Goal: Information Seeking & Learning: Learn about a topic

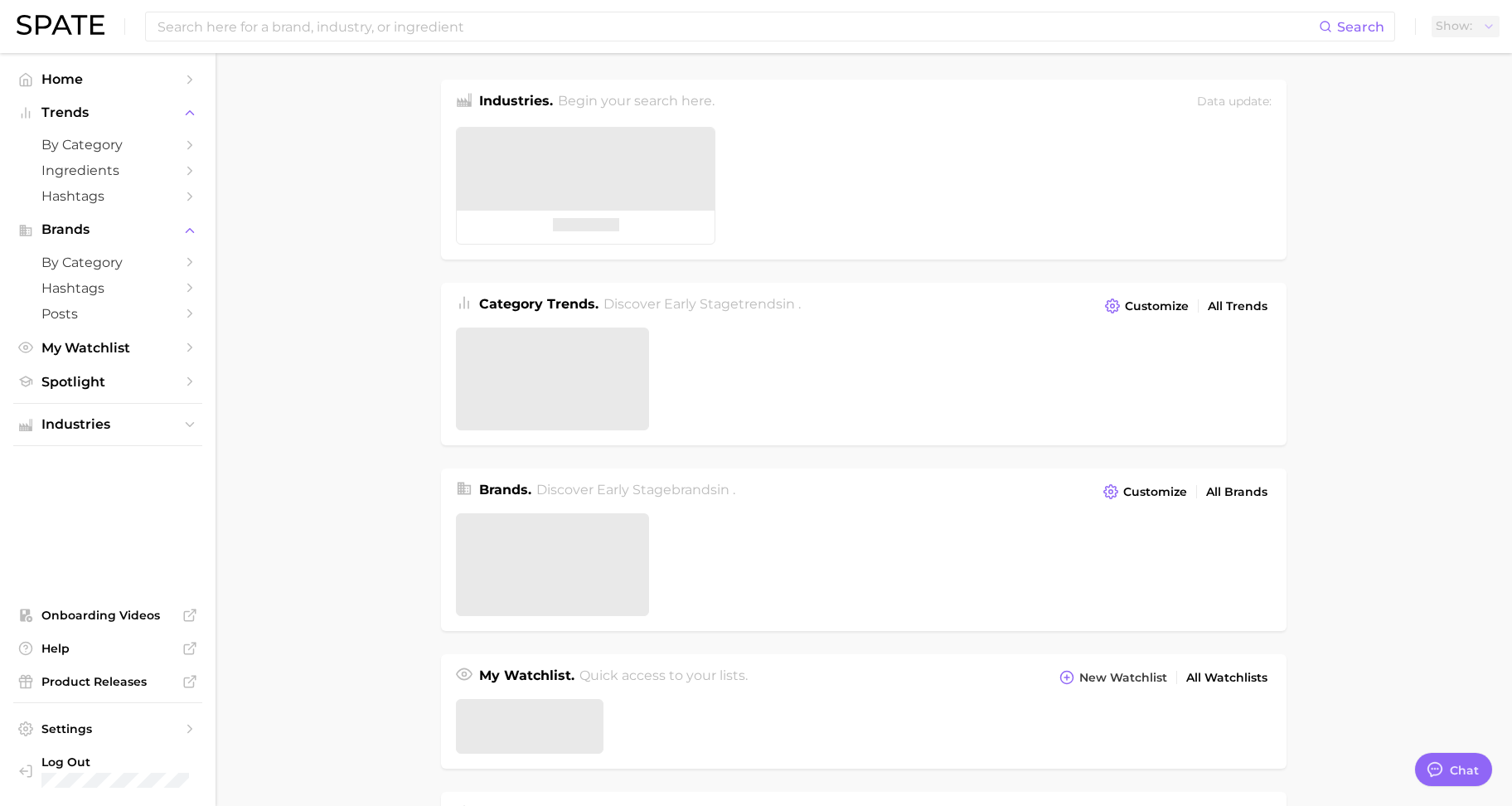
type textarea "x"
click at [346, 30] on input at bounding box center [737, 27] width 1163 height 28
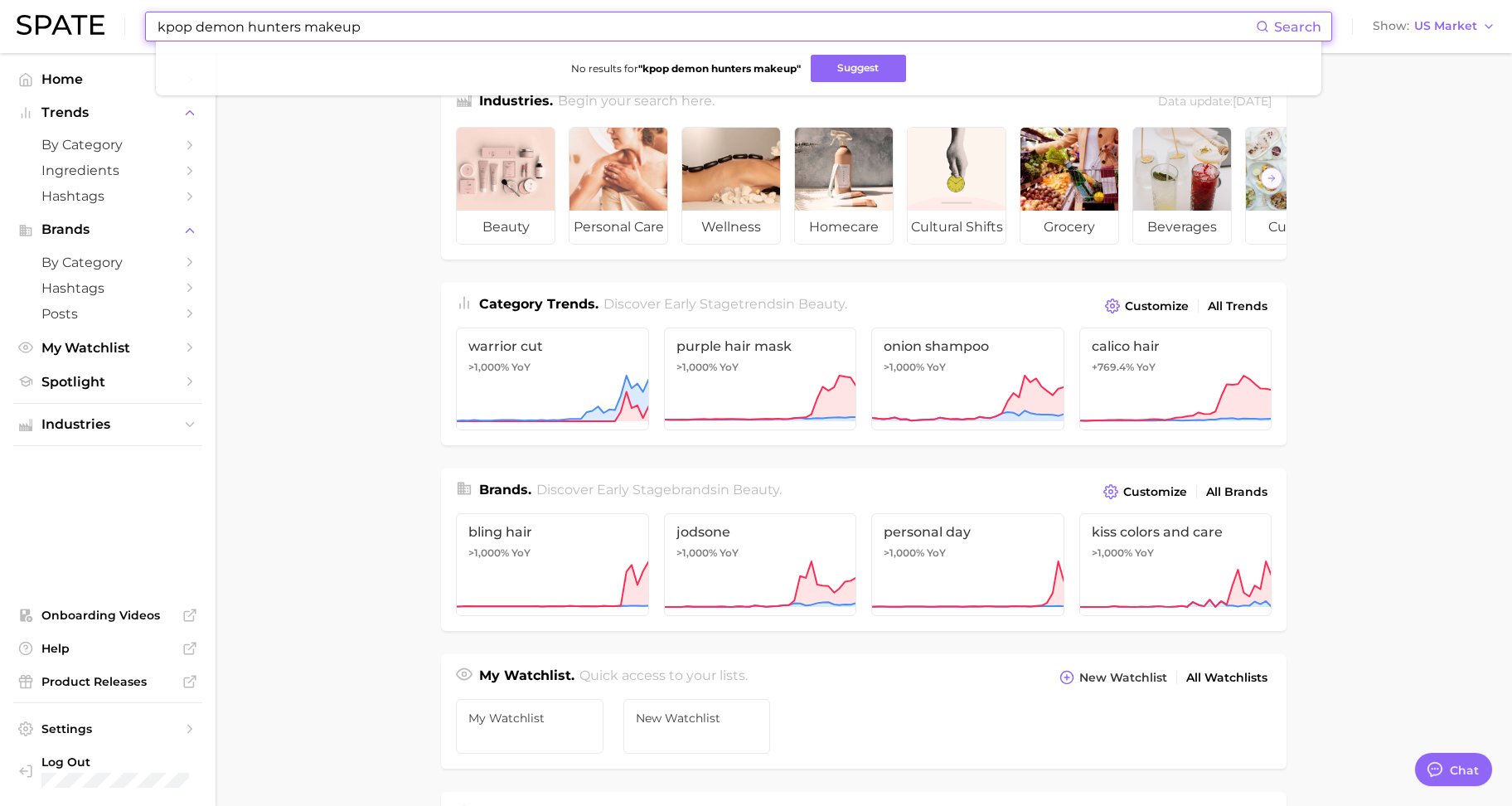
click at [373, 18] on input "kpop demon hunters makeup" at bounding box center [705, 27] width 1100 height 28
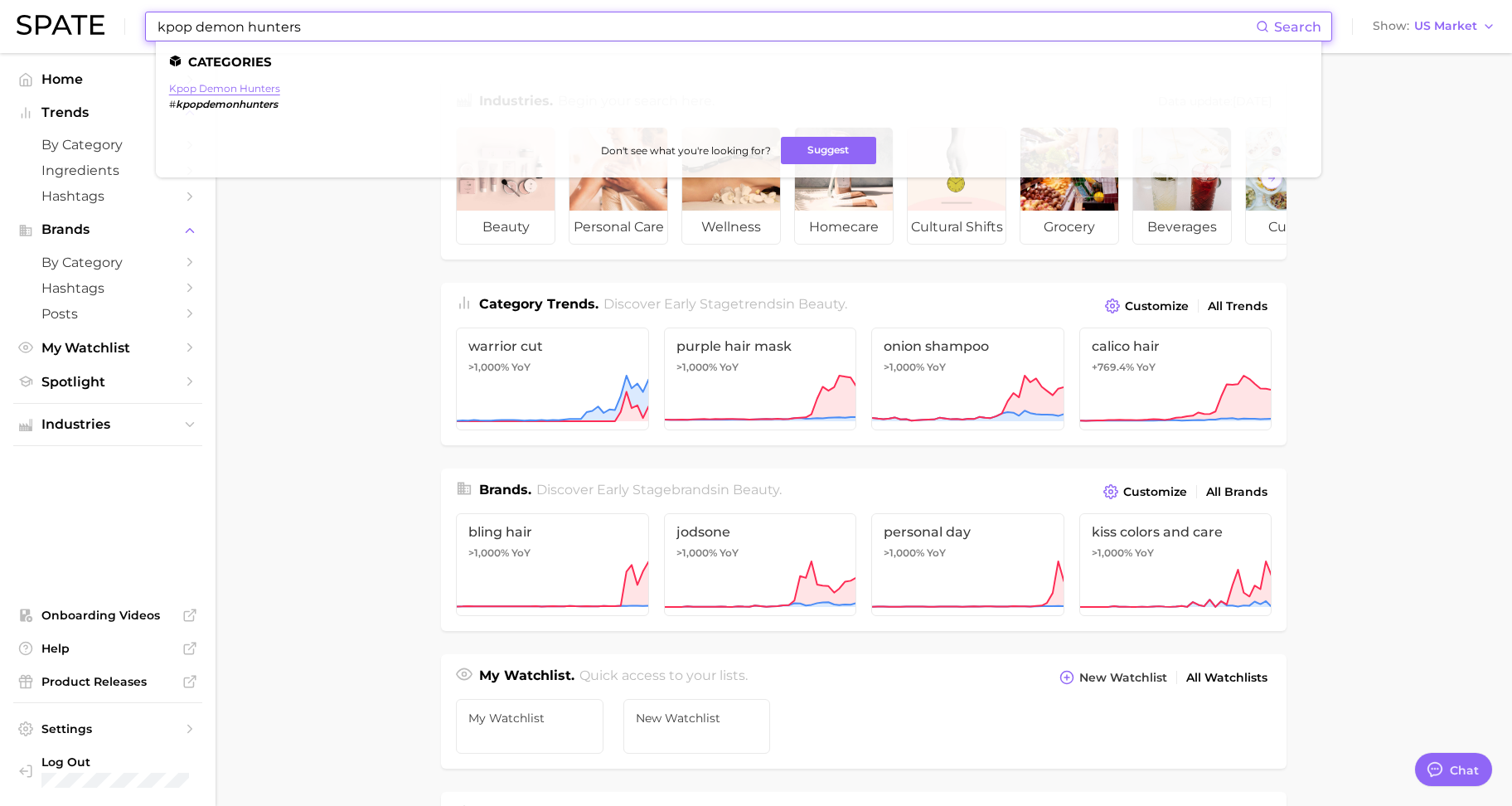
type input "kpop demon hunters"
click at [266, 86] on link "kpop demon hunters" at bounding box center [224, 88] width 111 height 13
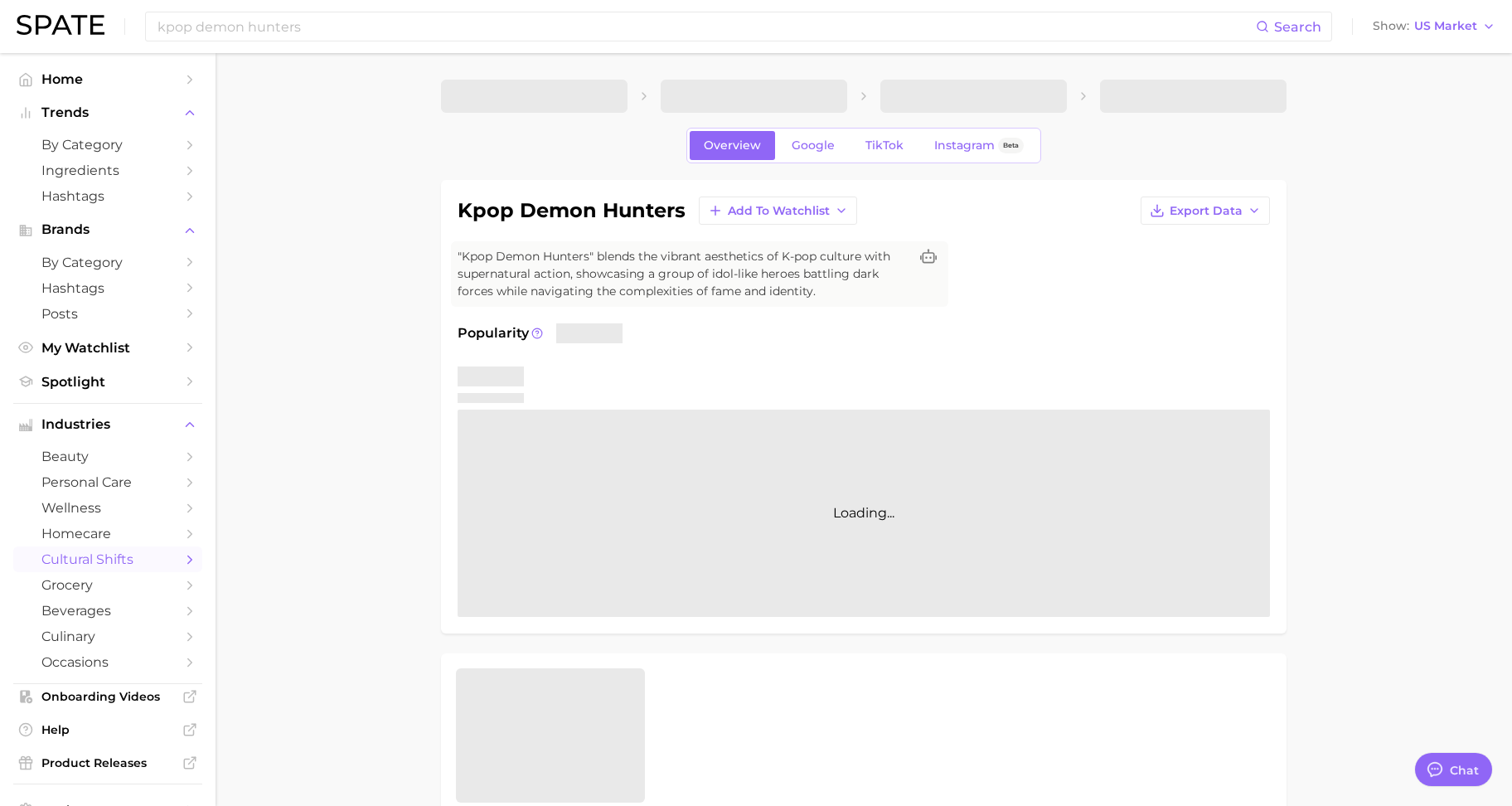
type textarea "x"
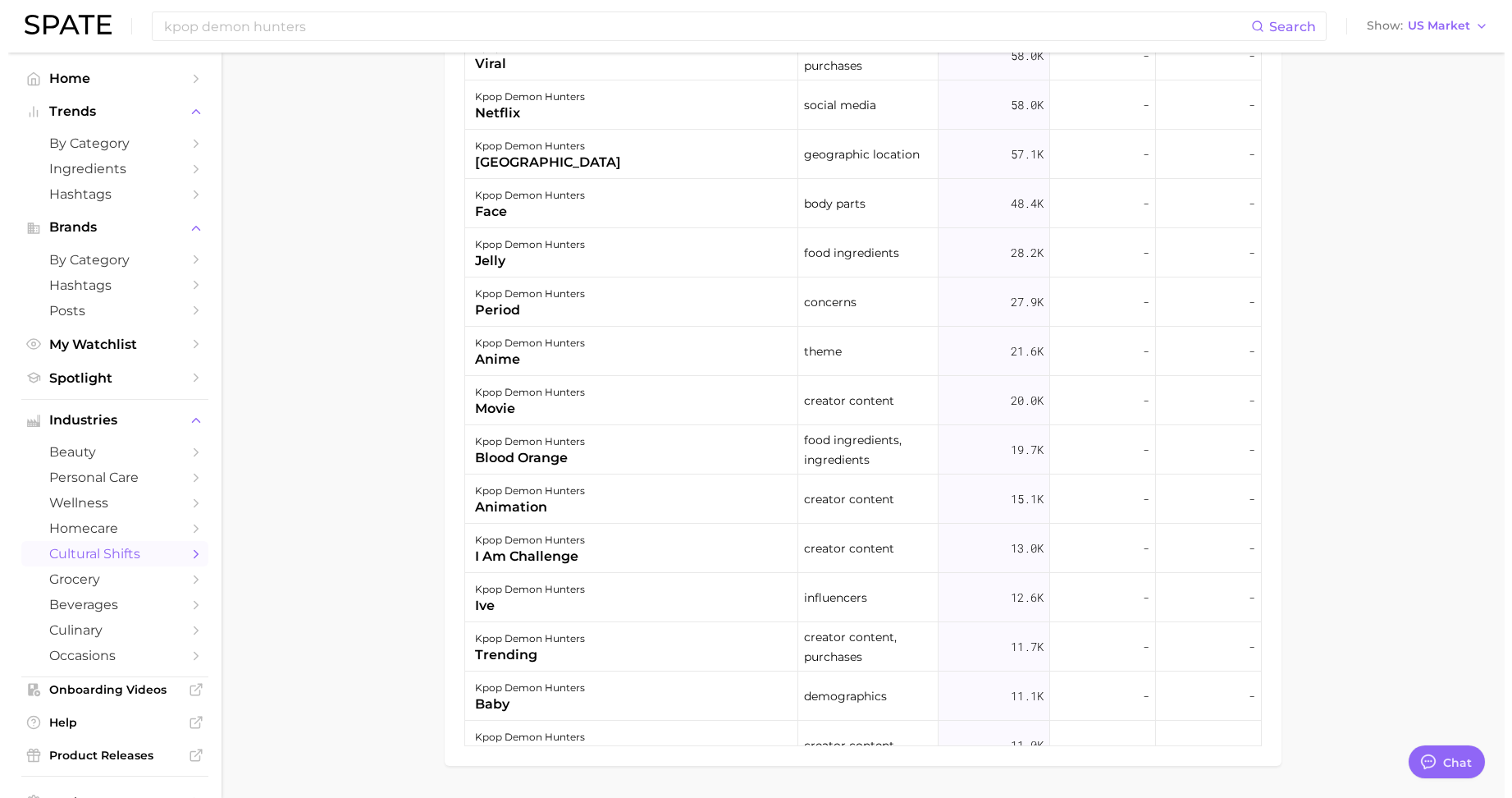
scroll to position [1129, 0]
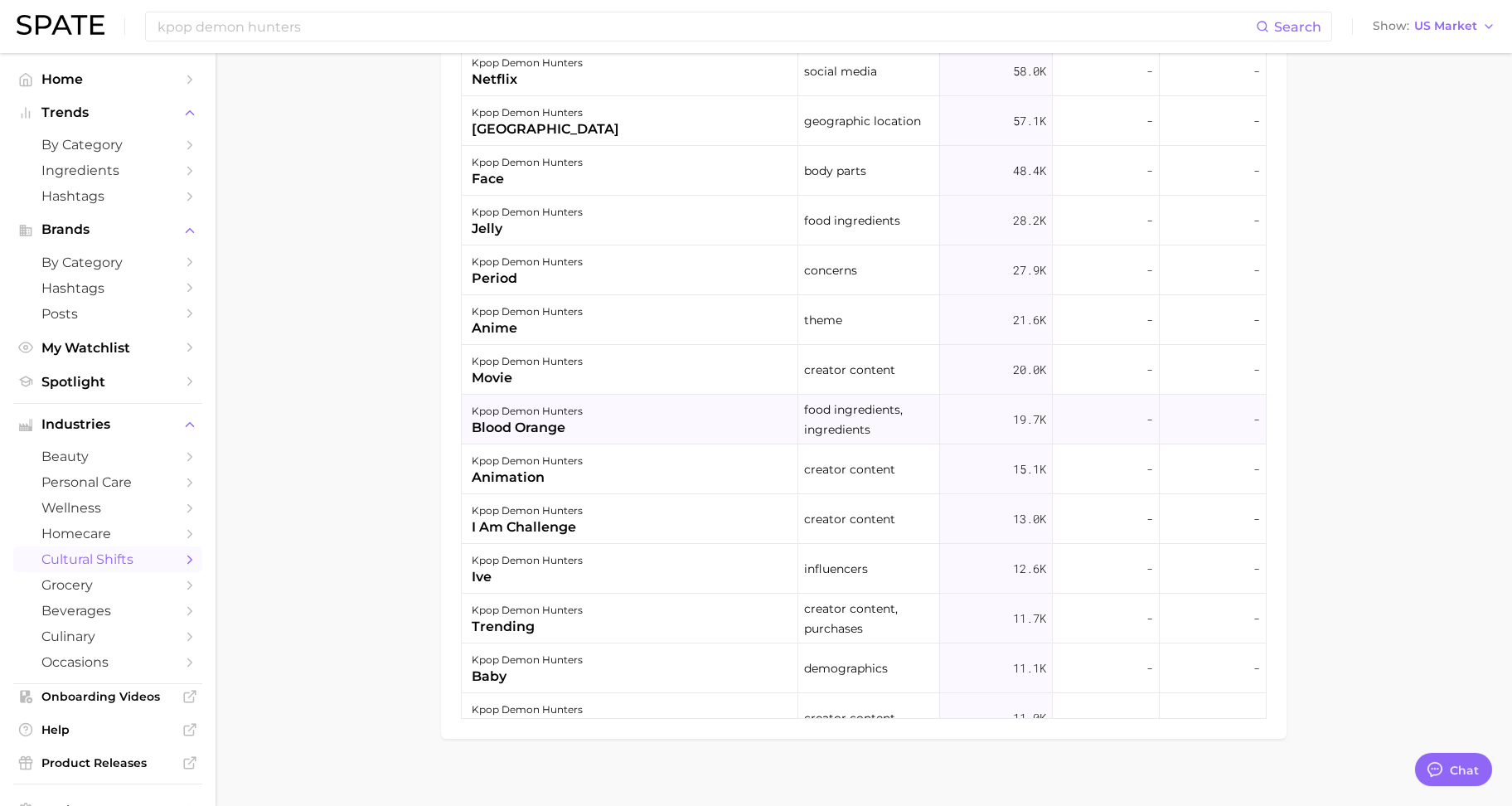
click at [487, 418] on div "blood orange" at bounding box center [527, 427] width 111 height 20
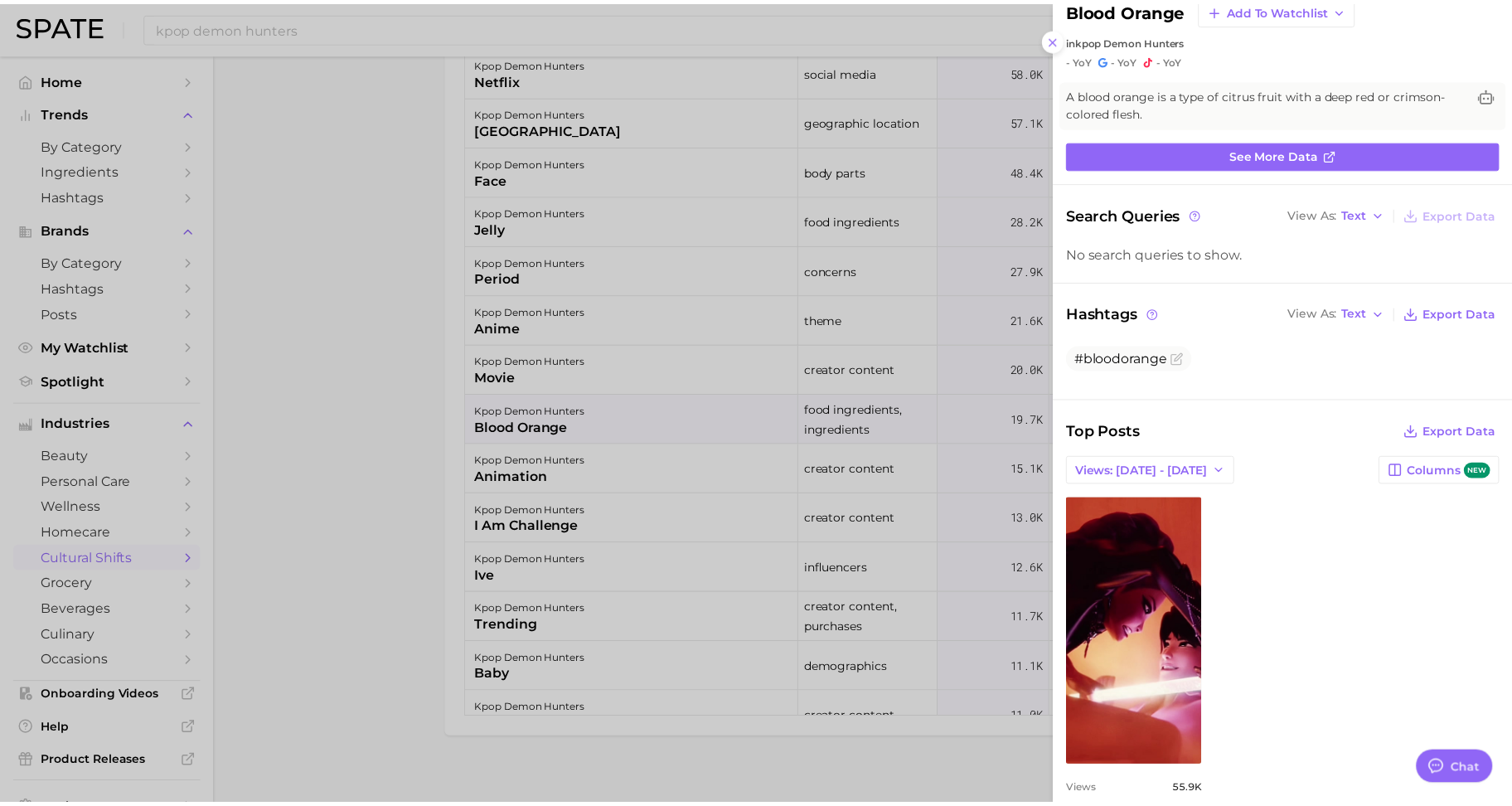
scroll to position [69, 0]
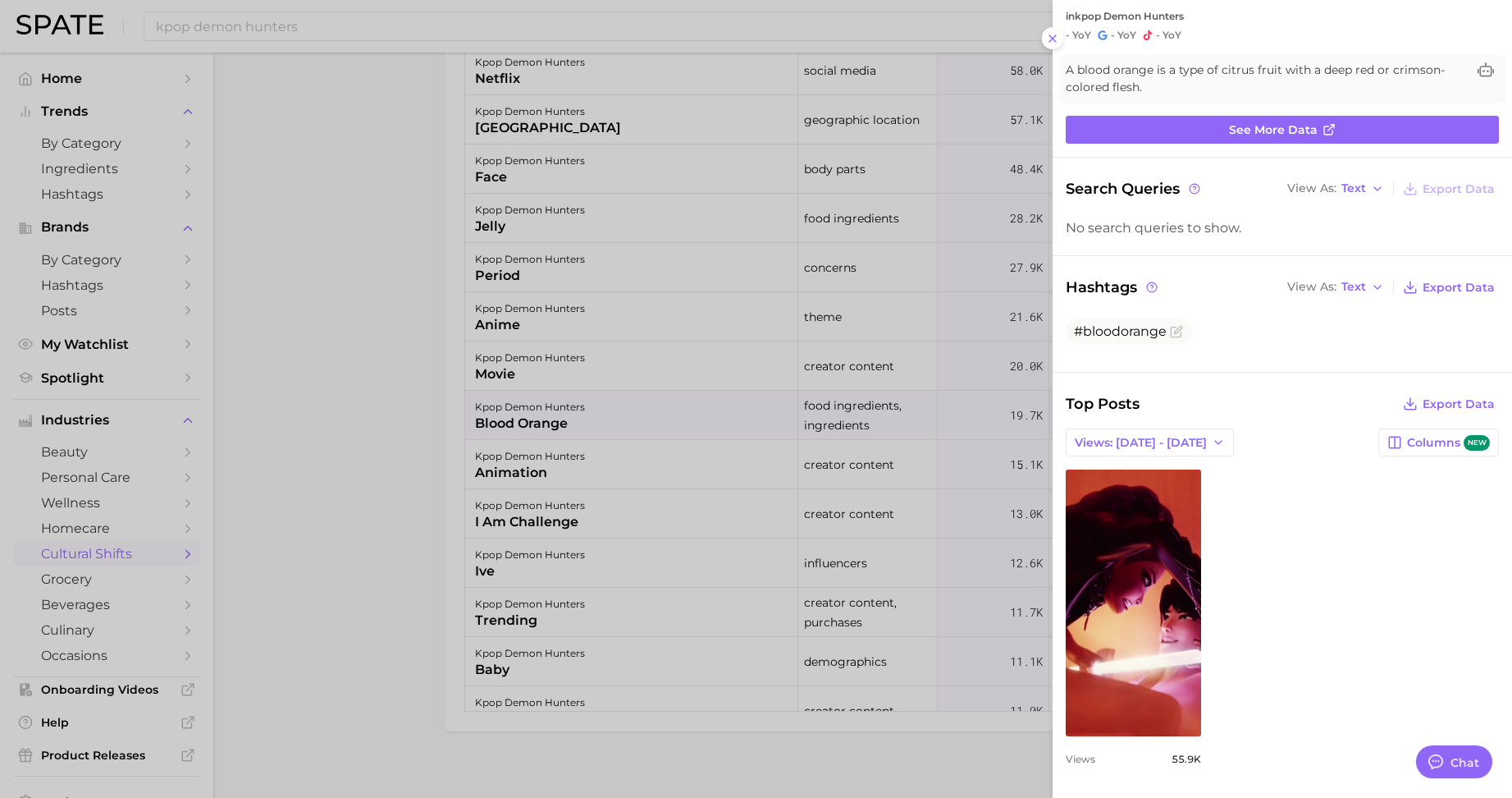
click at [375, 458] on div at bounding box center [756, 399] width 1512 height 798
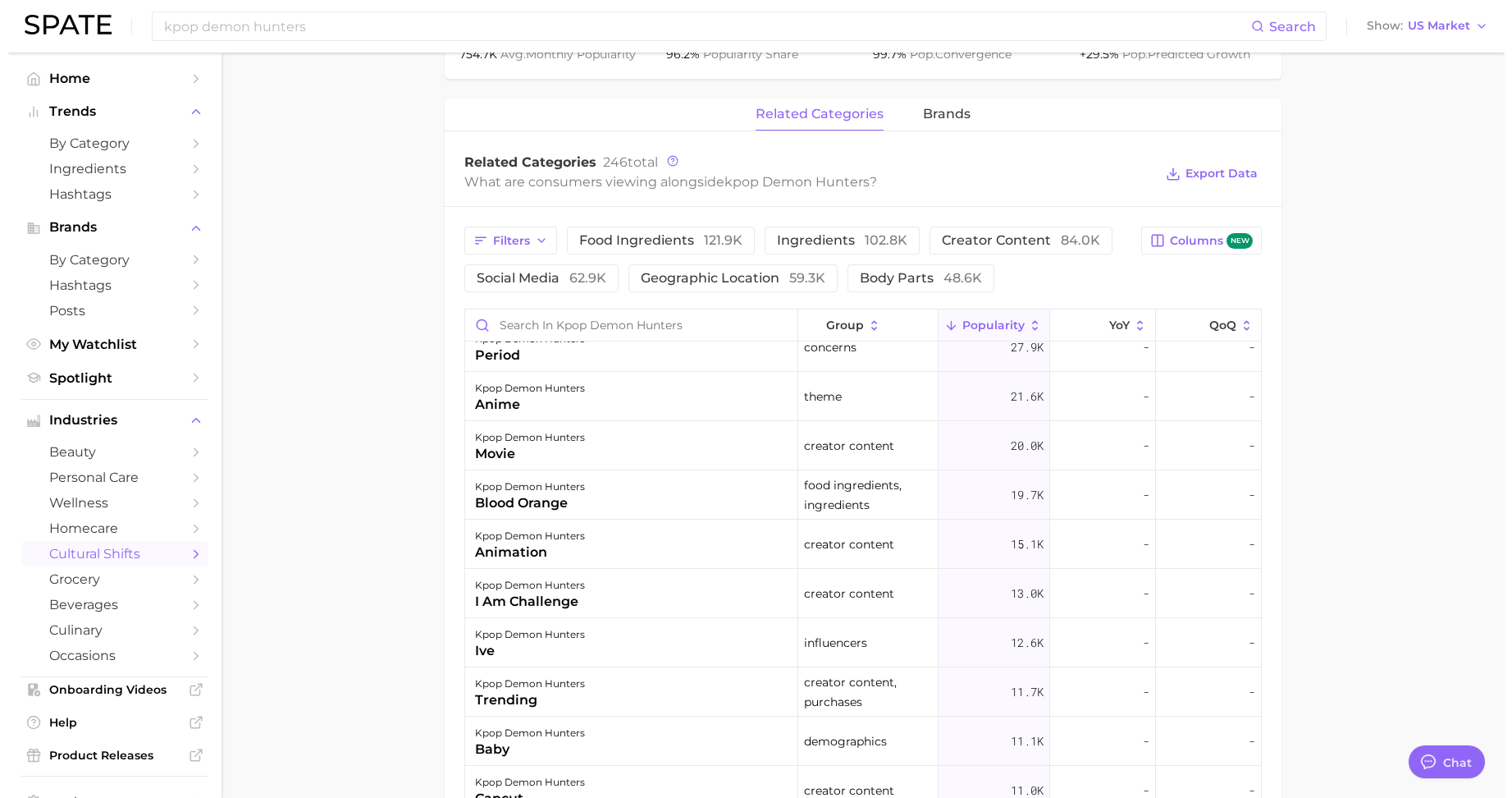
scroll to position [410, 0]
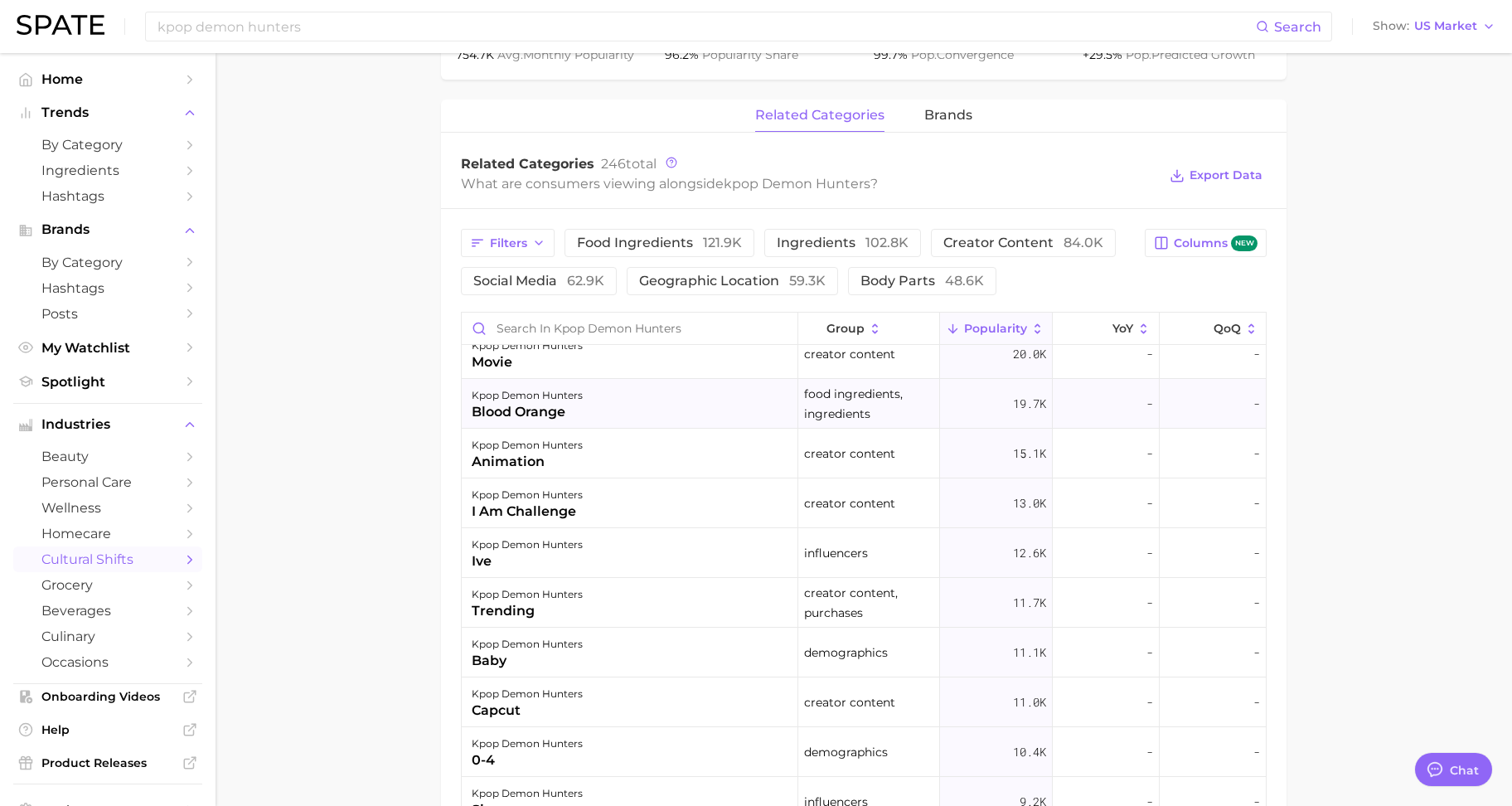
click at [527, 402] on div "kpop demon hunters" at bounding box center [527, 395] width 111 height 20
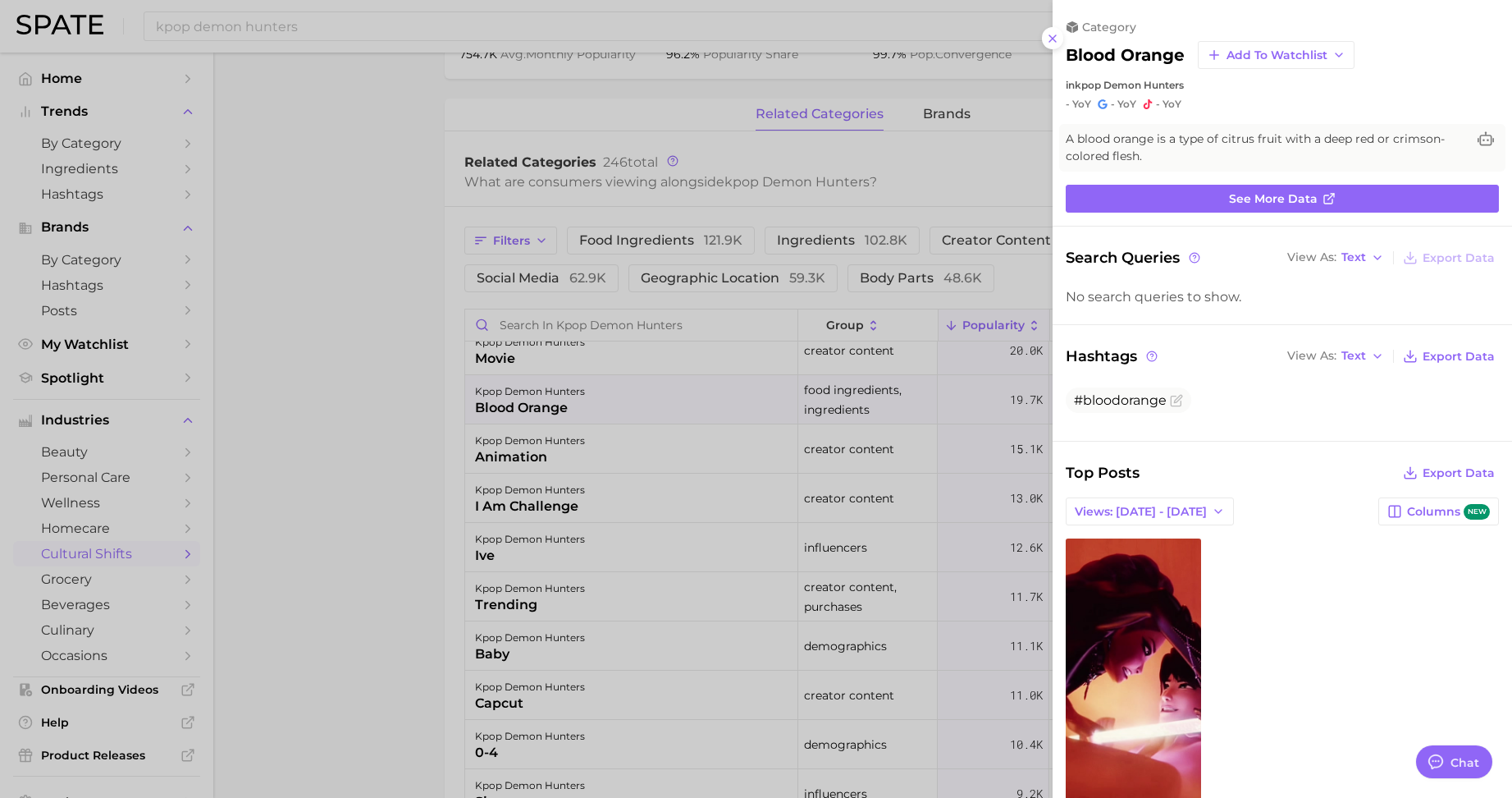
scroll to position [0, 0]
click at [1229, 196] on span "See more data" at bounding box center [1273, 199] width 89 height 14
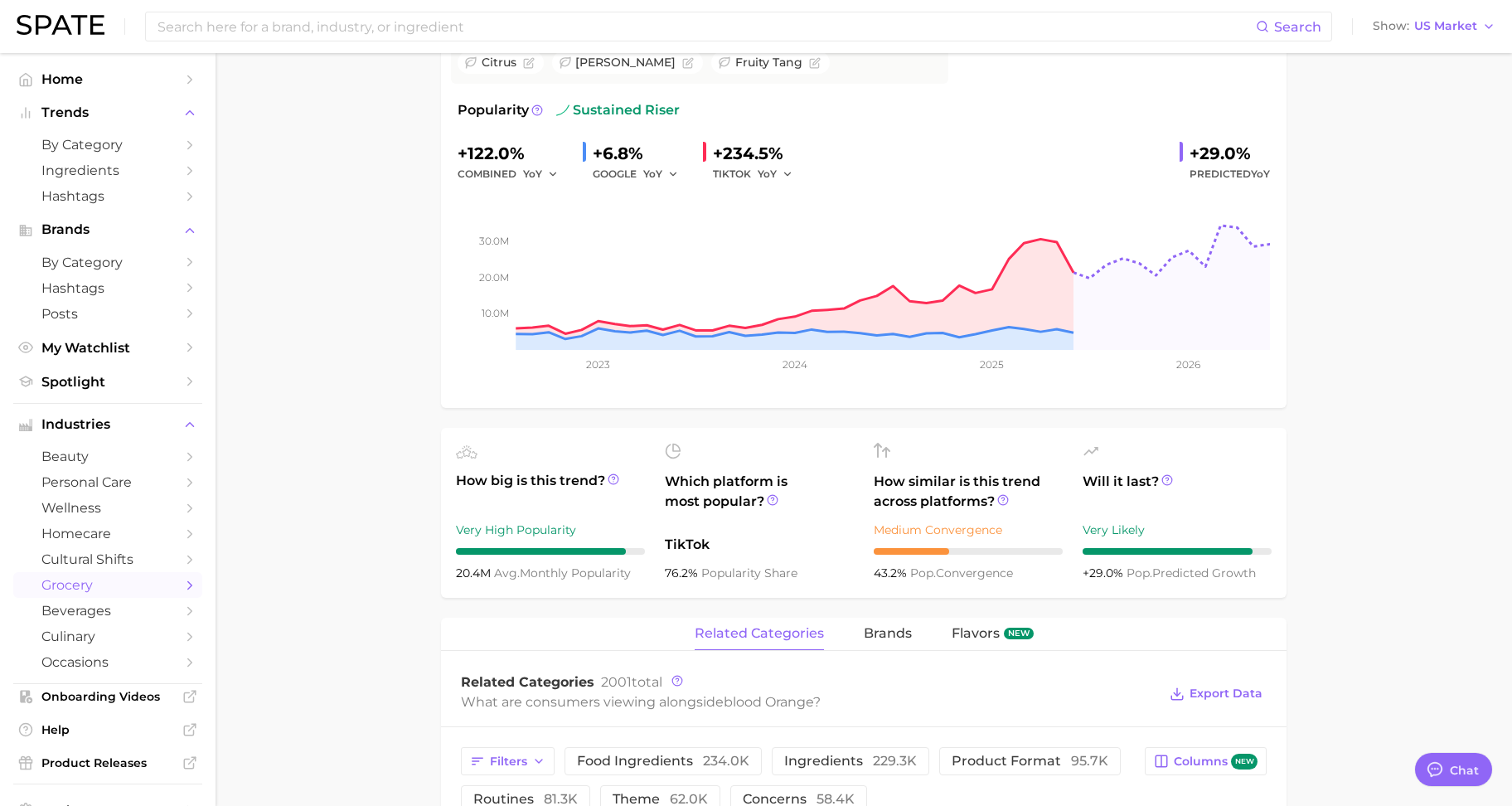
scroll to position [33, 0]
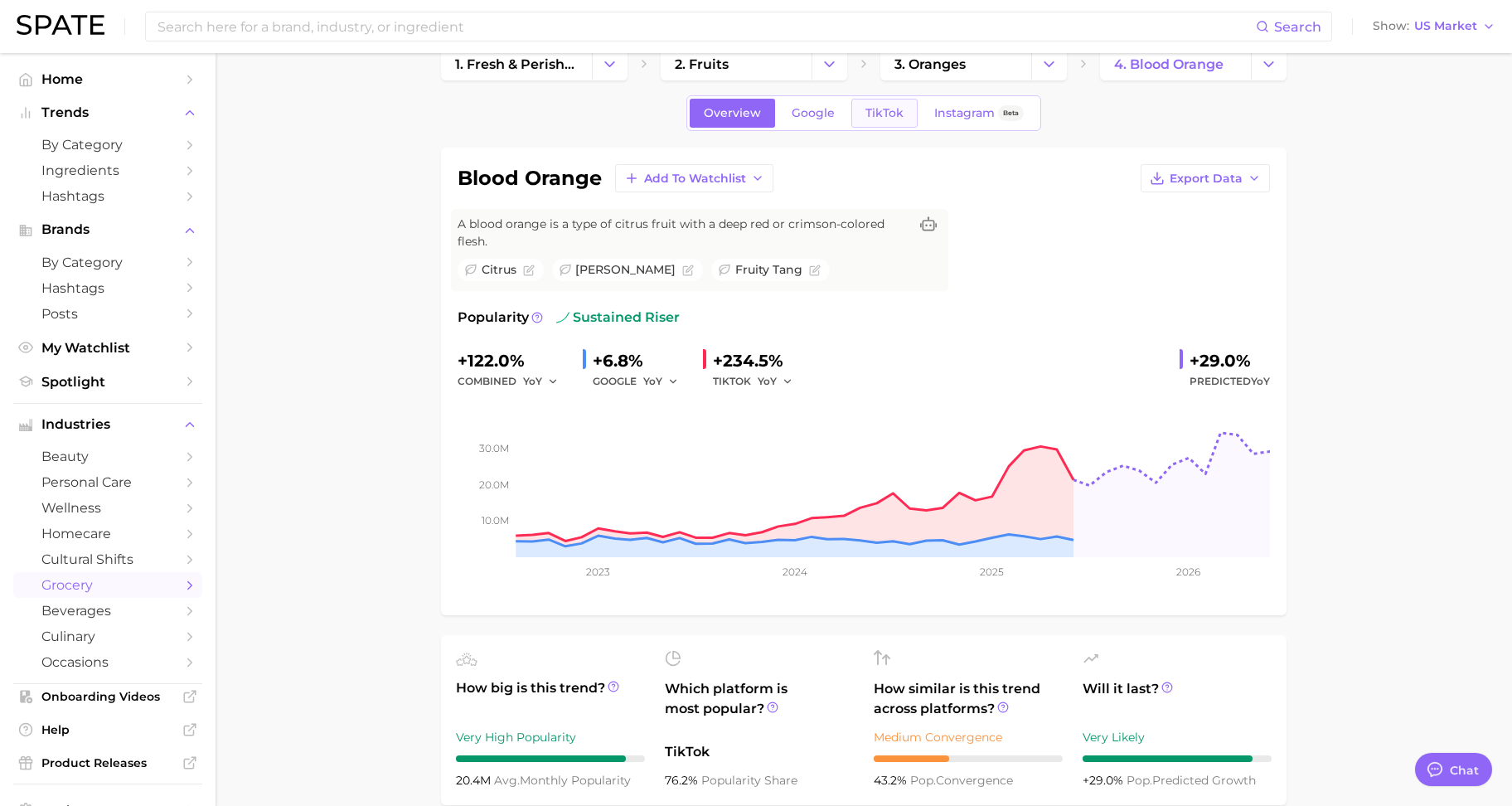
click at [870, 111] on span "TikTok" at bounding box center [884, 113] width 39 height 14
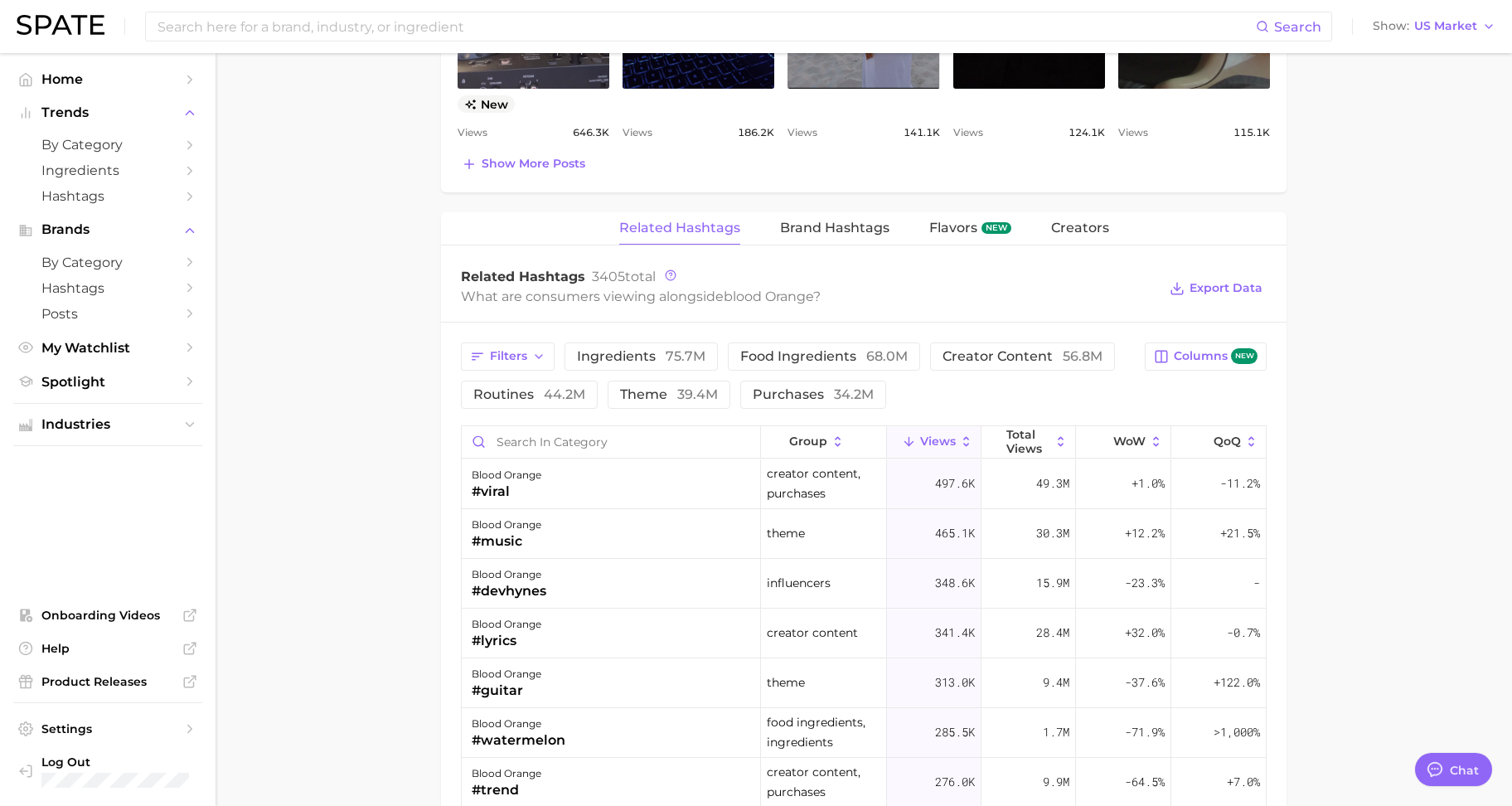
scroll to position [1140, 0]
click at [338, 301] on main "1. fresh & perishable foods 2. fruits 3. oranges 4. blood orange Overview Googl…" at bounding box center [864, 123] width 1296 height 2421
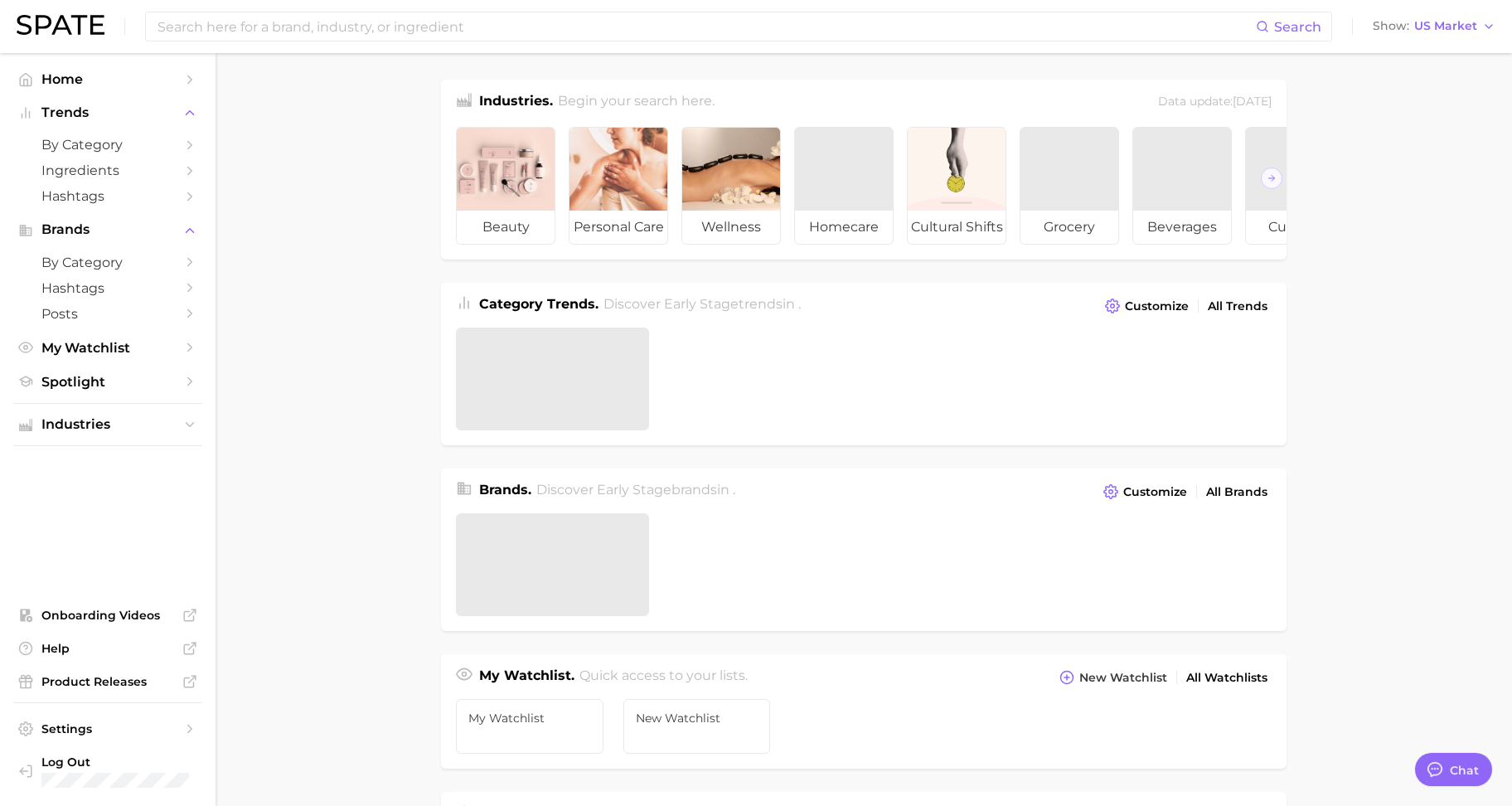
scroll to position [551, 0]
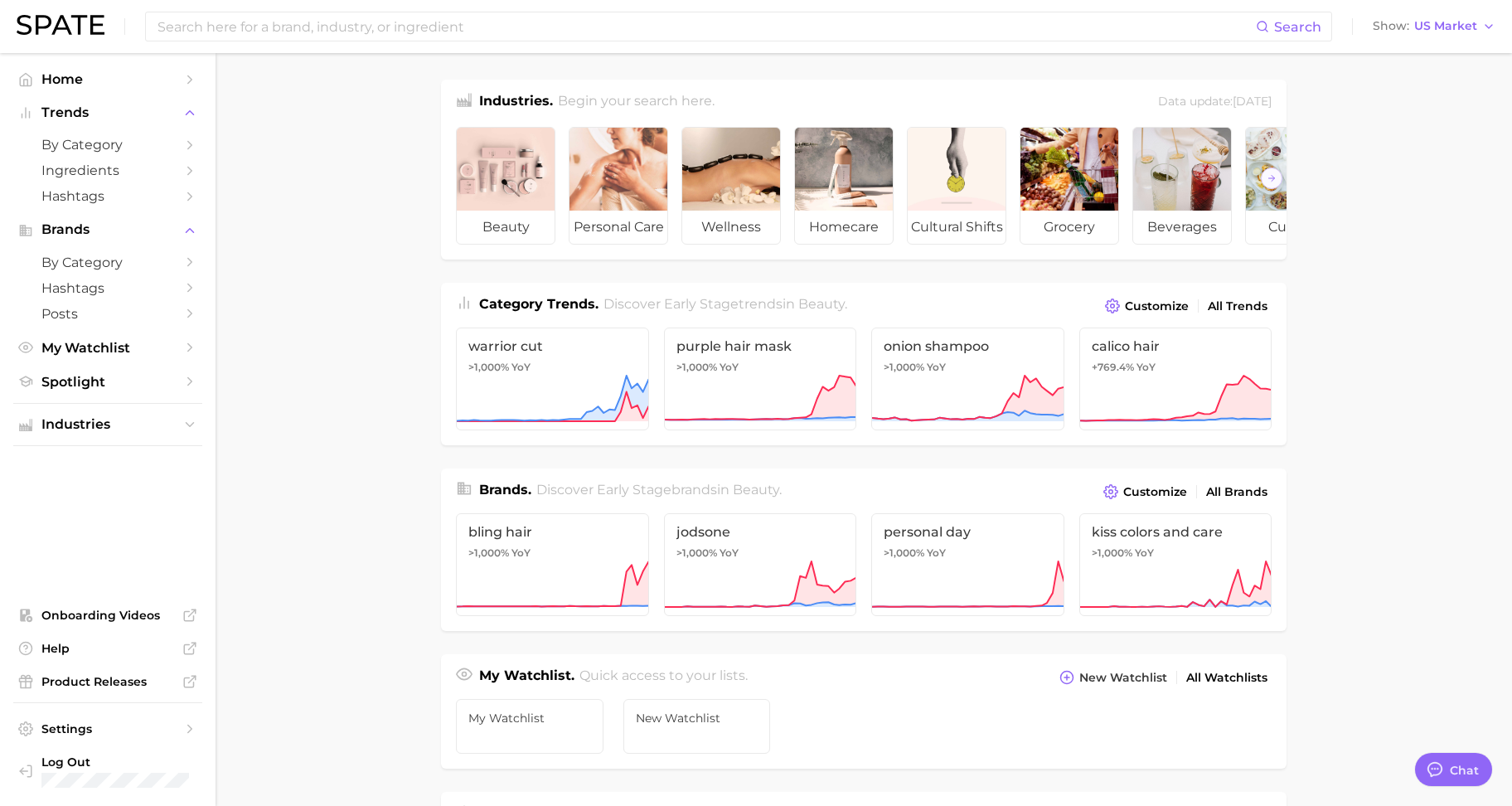
click at [314, 176] on main "Industries. Begin your search here. Data update: [DATE] beauty personal care we…" at bounding box center [864, 700] width 1296 height 1294
click at [329, 27] on input at bounding box center [705, 27] width 1100 height 28
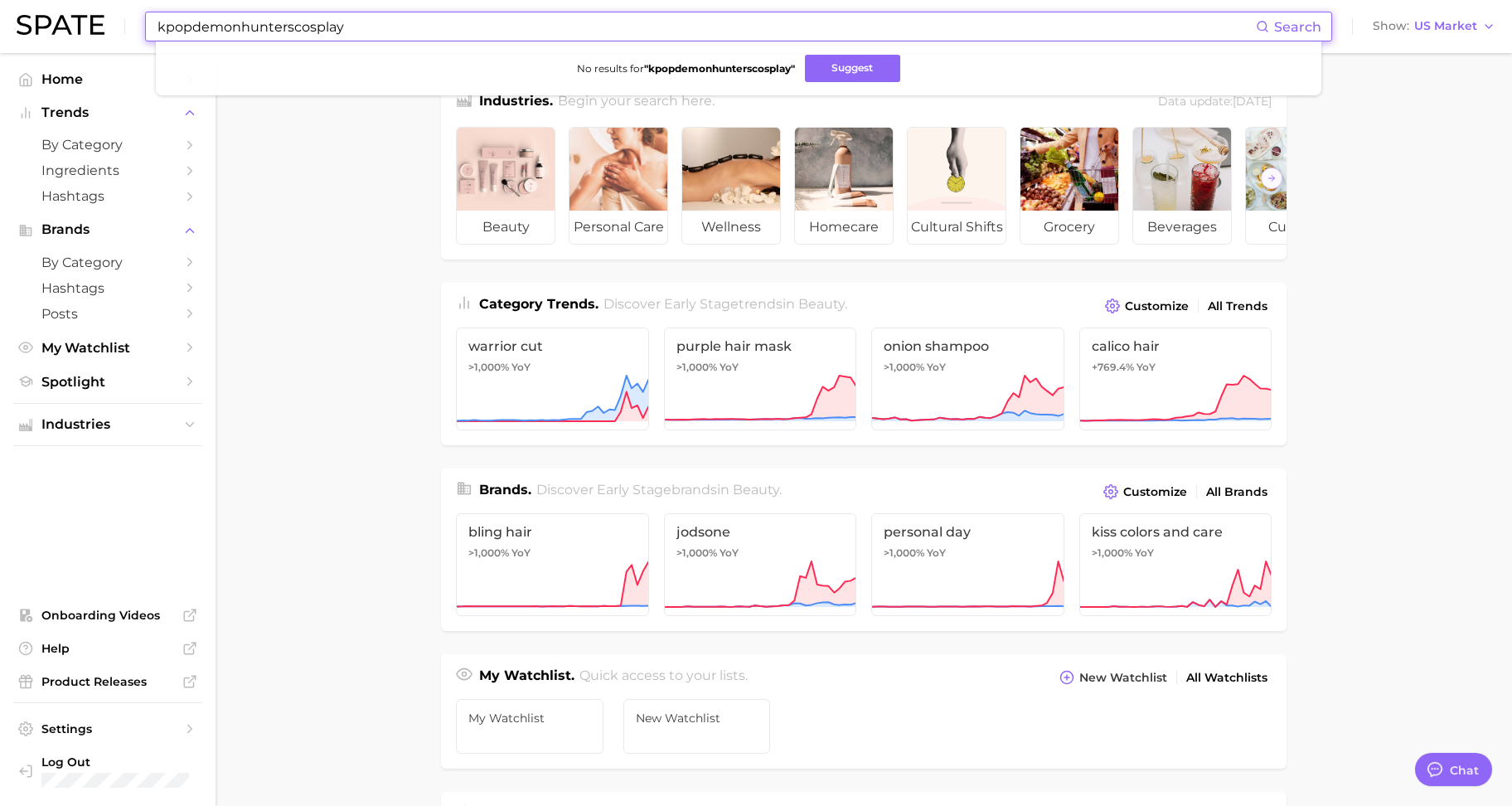
click at [379, 30] on input "kpopdemonhunterscosplay" at bounding box center [705, 27] width 1100 height 28
click at [824, 70] on button "Suggest" at bounding box center [852, 69] width 95 height 27
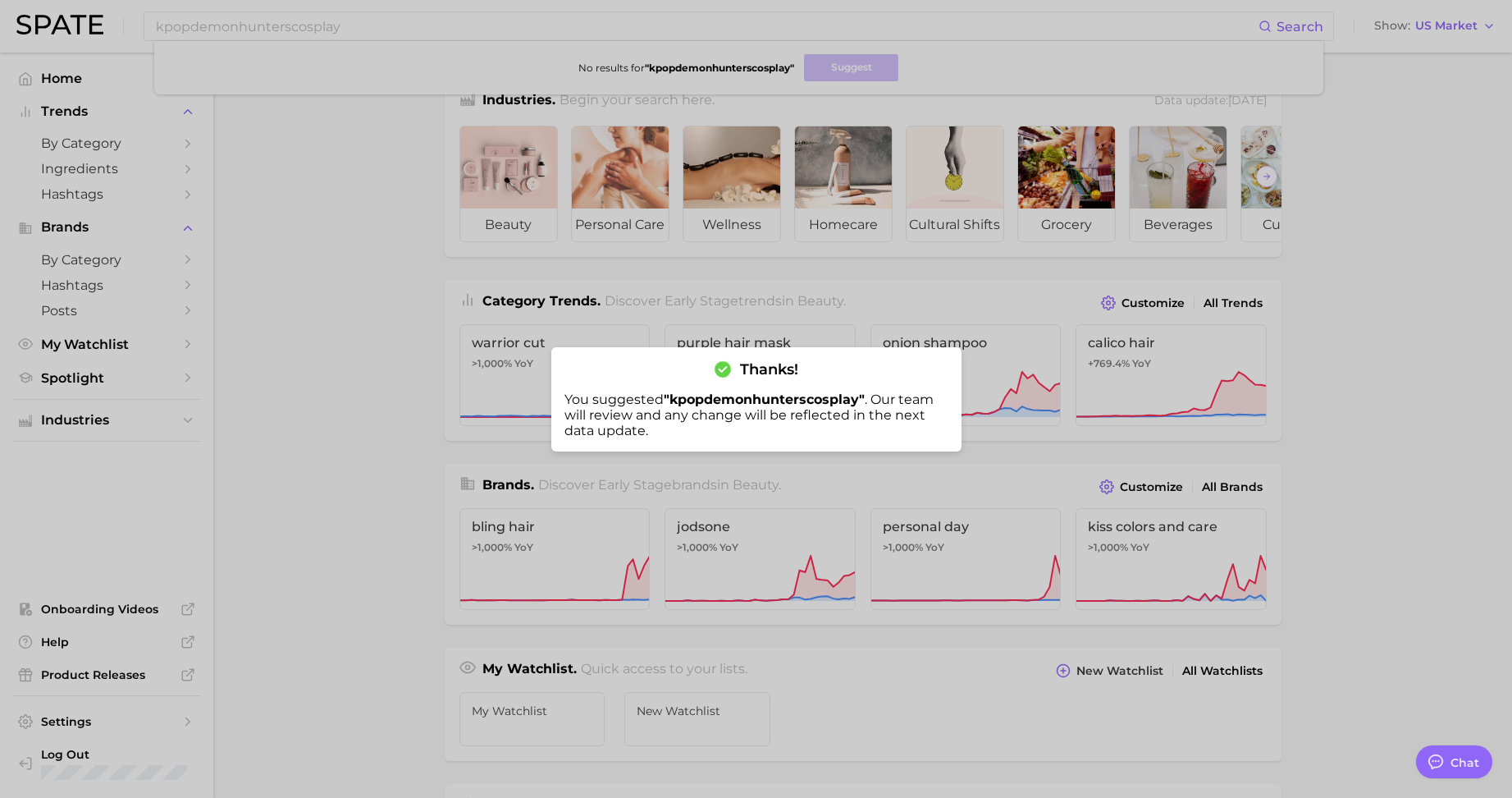
click at [513, 21] on div at bounding box center [756, 399] width 1512 height 798
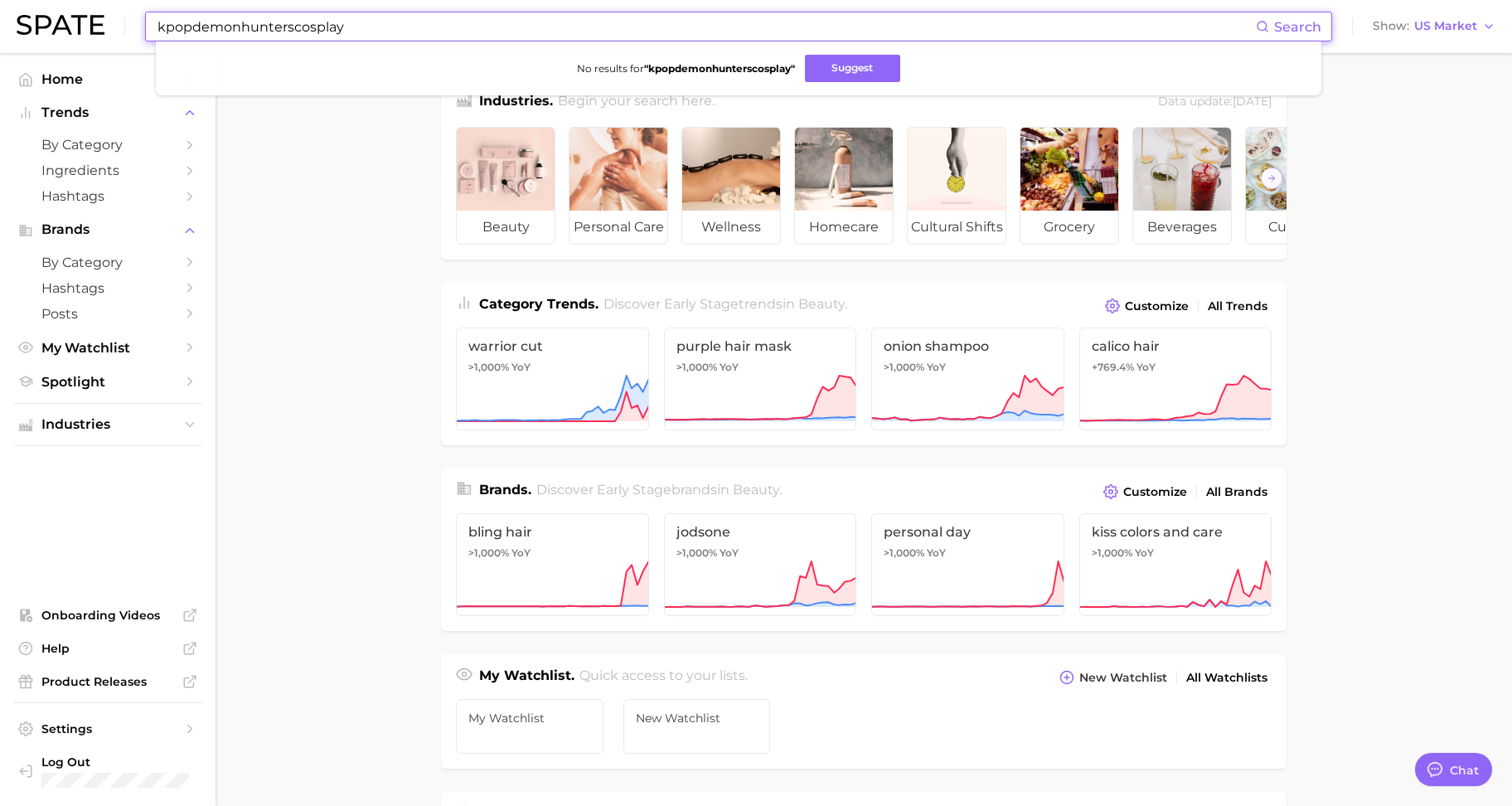
drag, startPoint x: 432, startPoint y: 26, endPoint x: 115, endPoint y: 24, distance: 317.0
click at [115, 24] on div "kpopdemonhunterscosplay Search No results for " kpopdemonhunterscosplay " Sugge…" at bounding box center [755, 27] width 1479 height 53
type input "sajaboys"
click at [244, 30] on input "sajaboys" at bounding box center [705, 27] width 1100 height 28
click at [801, 63] on button "Suggest" at bounding box center [802, 69] width 95 height 27
